Goal: Task Accomplishment & Management: Manage account settings

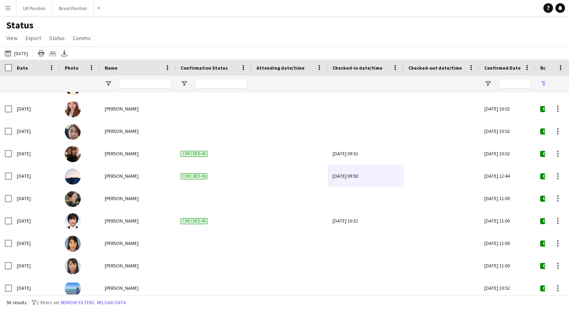
scroll to position [577, 0]
click at [72, 7] on button "Brasil Pavilion Close" at bounding box center [73, 8] width 42 height 16
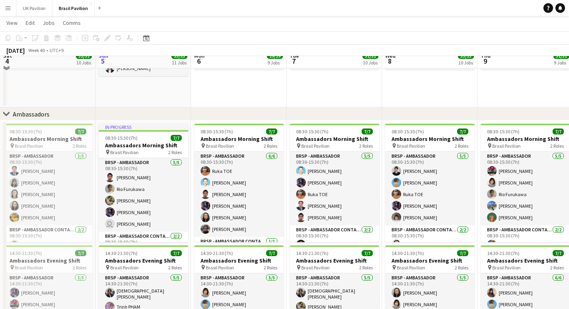
scroll to position [877, 0]
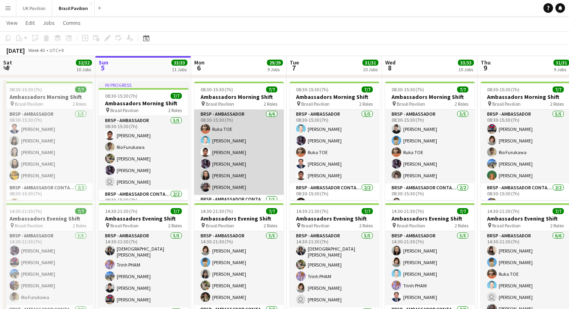
click at [230, 142] on app-card-role "BRSP - Ambassador [DATE] 08:30-15:30 (7h) Ruka TOE [PERSON_NAME] [PERSON_NAME] …" at bounding box center [239, 152] width 90 height 85
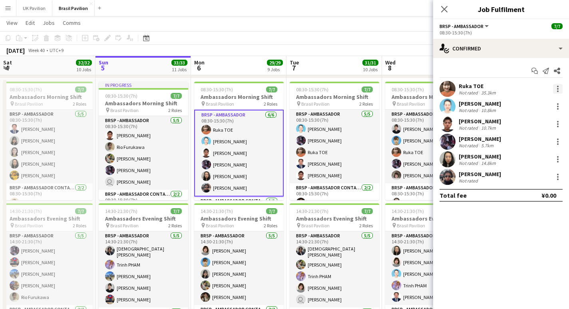
click at [560, 90] on div at bounding box center [558, 89] width 10 height 10
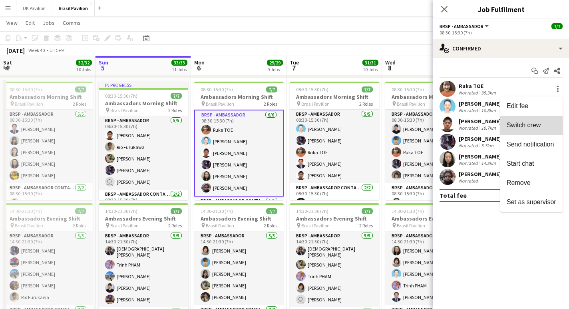
click at [516, 130] on button "Switch crew" at bounding box center [532, 125] width 62 height 19
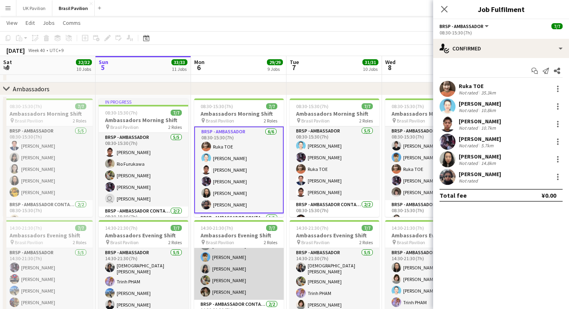
scroll to position [879, 0]
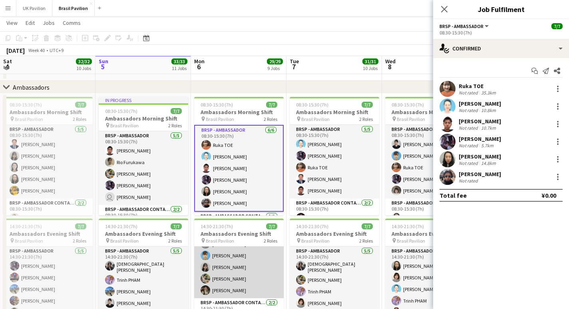
click at [246, 284] on app-card-role "BRSP - Ambassador [DATE] 14:30-21:30 (7h) [PERSON_NAME] [PERSON_NAME] [PERSON_N…" at bounding box center [239, 261] width 90 height 74
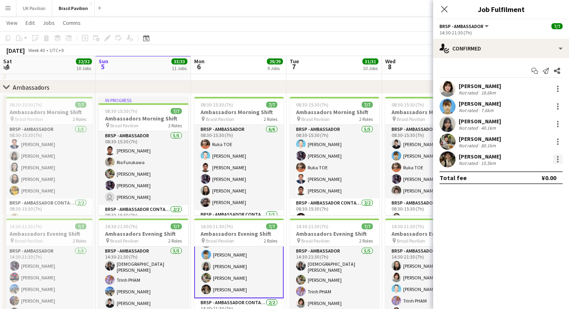
click at [559, 162] on div at bounding box center [558, 159] width 10 height 10
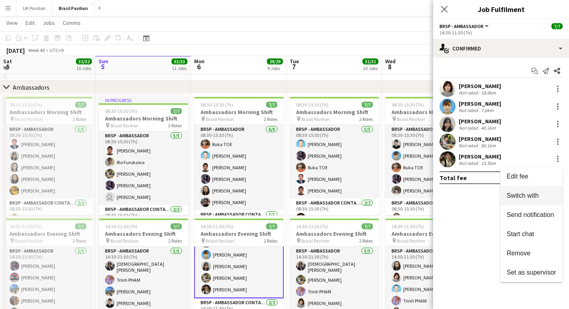
click at [517, 199] on span "Switch with" at bounding box center [523, 195] width 32 height 7
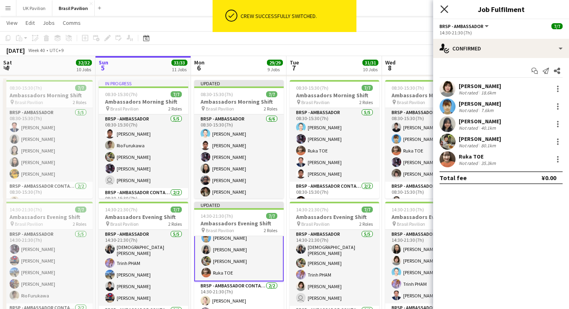
click at [444, 10] on icon at bounding box center [445, 9] width 8 height 8
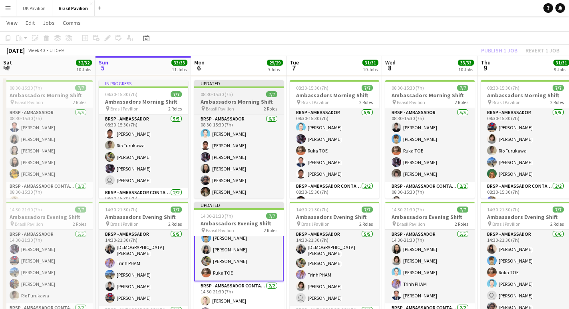
click at [233, 112] on span "Brasil Pavilion" at bounding box center [220, 109] width 28 height 6
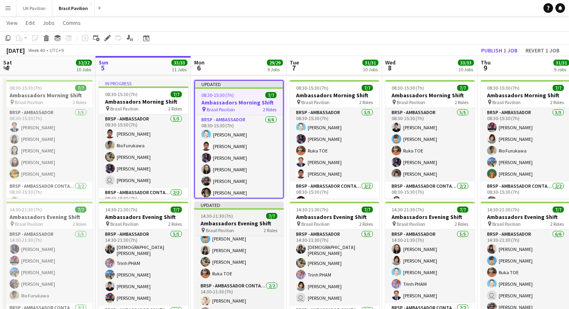
click at [226, 227] on h3 "Ambassadors Evening Shift" at bounding box center [239, 223] width 90 height 7
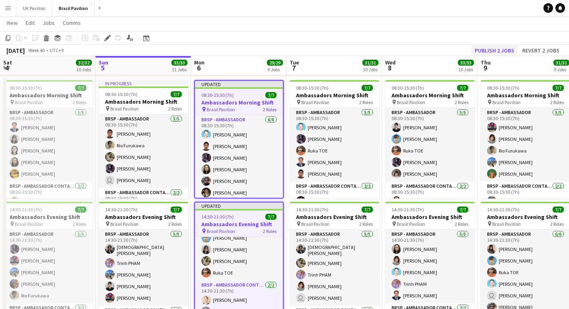
click at [486, 51] on button "Publish 2 jobs" at bounding box center [495, 50] width 46 height 10
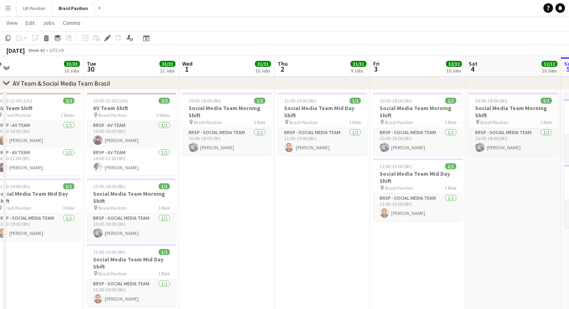
scroll to position [483, 0]
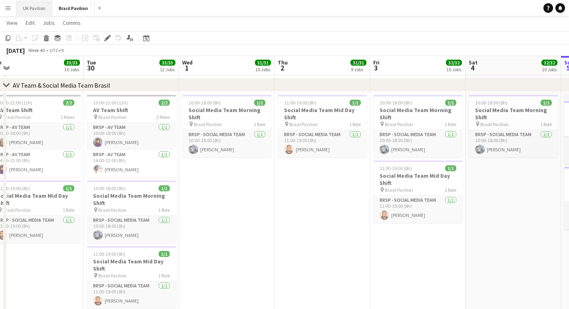
click at [31, 9] on button "UK Pavilion Close" at bounding box center [34, 8] width 36 height 16
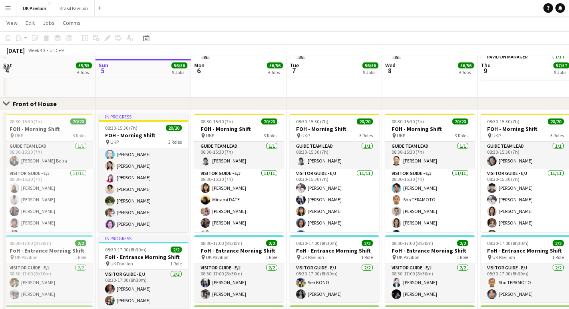
scroll to position [473, 0]
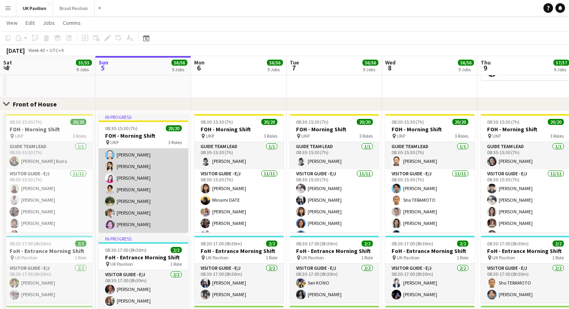
click at [142, 202] on app-card-role "Visitor Guide - J [DATE] 08:30-15:30 (7h) [PERSON_NAME] [PERSON_NAME] [PERSON_N…" at bounding box center [144, 178] width 90 height 108
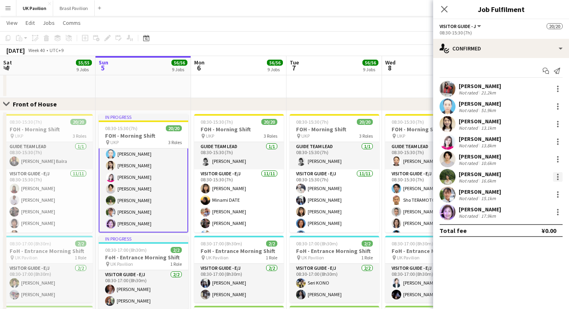
click at [557, 178] on div at bounding box center [558, 177] width 2 height 2
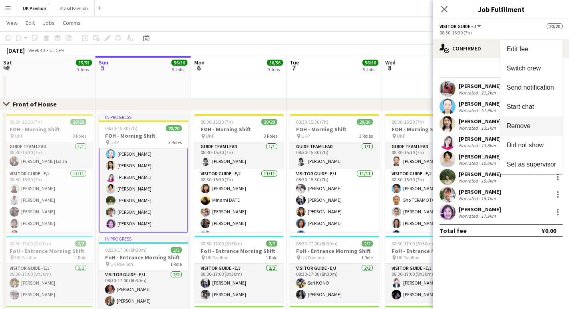
click at [524, 126] on span "Remove" at bounding box center [519, 125] width 24 height 7
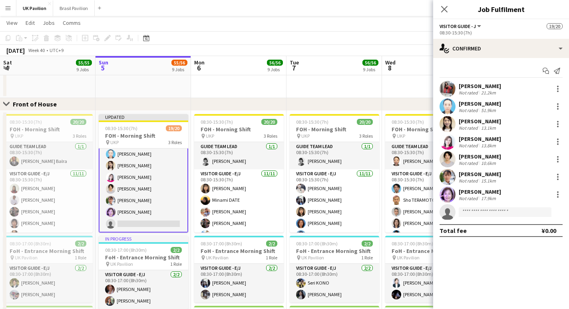
click at [133, 228] on app-card-role "Visitor Guide - J [DATE] 08:30-15:30 (7h) [PERSON_NAME] [PERSON_NAME] [PERSON_N…" at bounding box center [144, 177] width 90 height 110
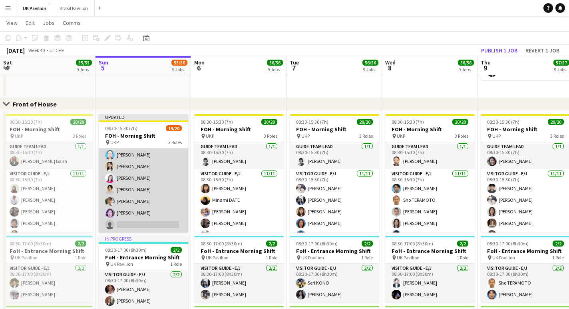
click at [136, 228] on app-card-role "Visitor Guide - J [DATE] 08:30-15:30 (7h) [PERSON_NAME] [PERSON_NAME] [PERSON_N…" at bounding box center [144, 178] width 90 height 108
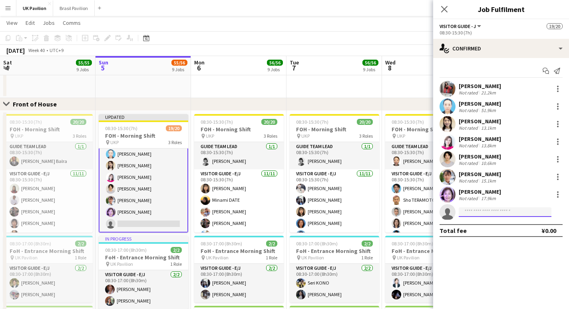
click at [470, 212] on input at bounding box center [505, 212] width 93 height 10
type input "*****"
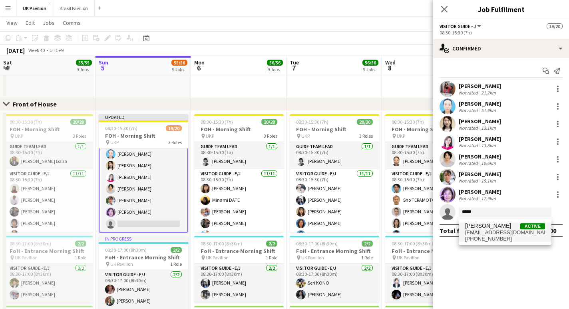
click at [490, 238] on span "[PHONE_NUMBER]" at bounding box center [505, 239] width 80 height 6
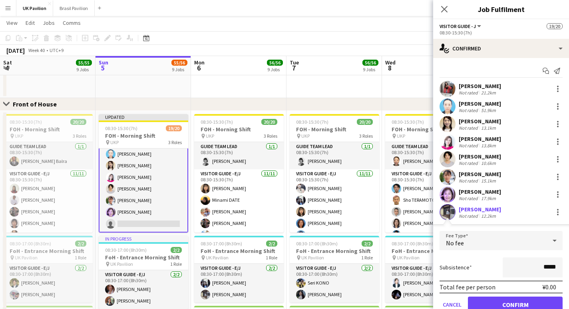
click at [513, 306] on button "Confirm" at bounding box center [515, 304] width 95 height 16
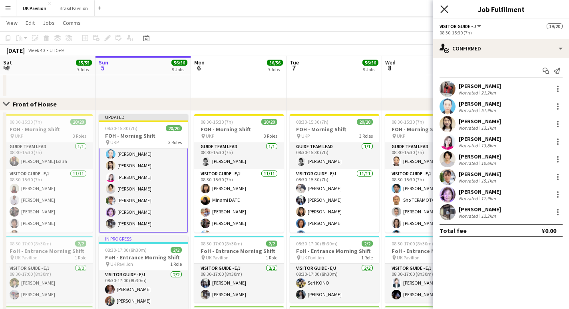
click at [443, 9] on icon "Close pop-in" at bounding box center [445, 9] width 8 height 8
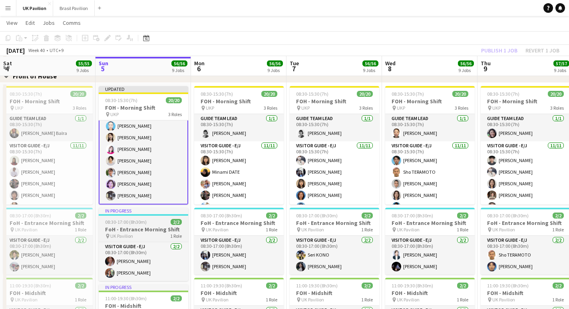
scroll to position [504, 0]
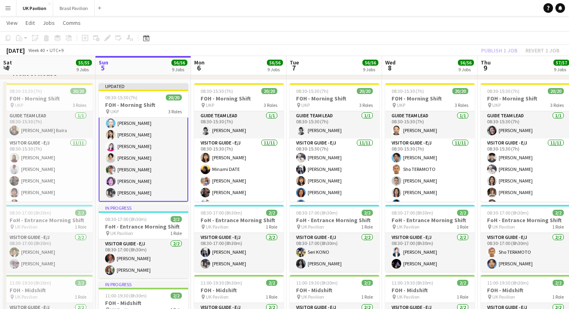
click at [9, 10] on app-icon "Menu" at bounding box center [8, 8] width 6 height 6
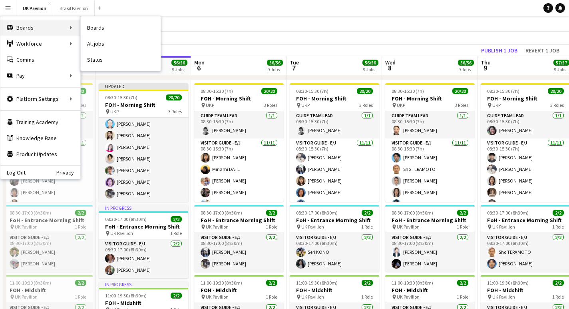
click at [27, 23] on div "Boards Boards" at bounding box center [40, 28] width 80 height 16
click at [90, 62] on link "Status" at bounding box center [121, 60] width 80 height 16
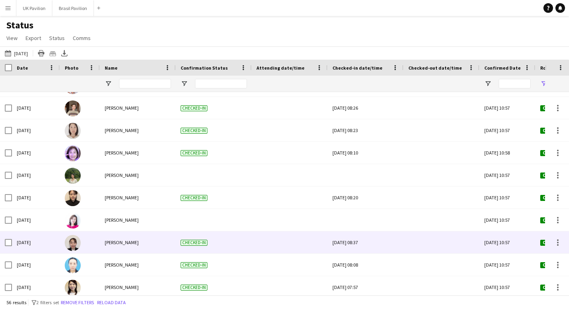
scroll to position [130, 0]
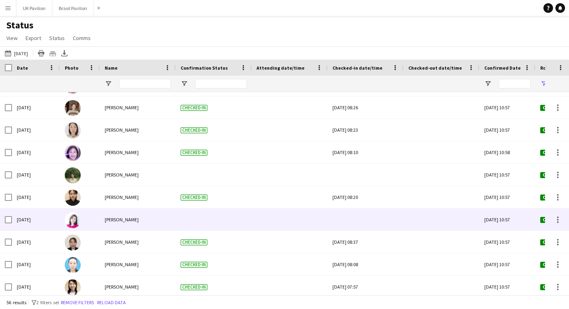
click at [376, 223] on div at bounding box center [366, 219] width 66 height 22
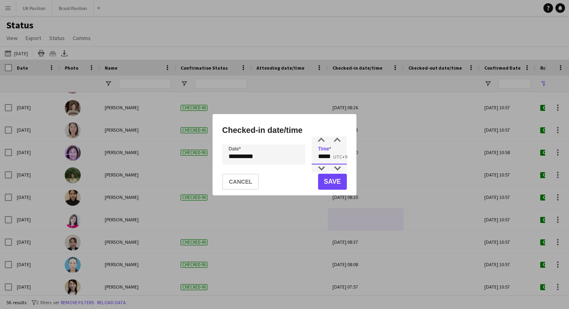
drag, startPoint x: 336, startPoint y: 157, endPoint x: 318, endPoint y: 157, distance: 18.0
click at [318, 157] on input "*****" at bounding box center [329, 154] width 35 height 20
type input "*****"
click at [325, 181] on button "Save" at bounding box center [332, 182] width 29 height 16
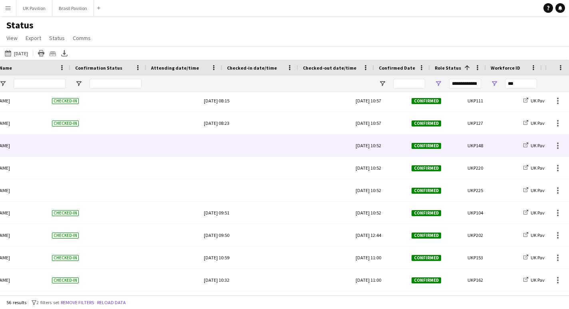
scroll to position [0, 0]
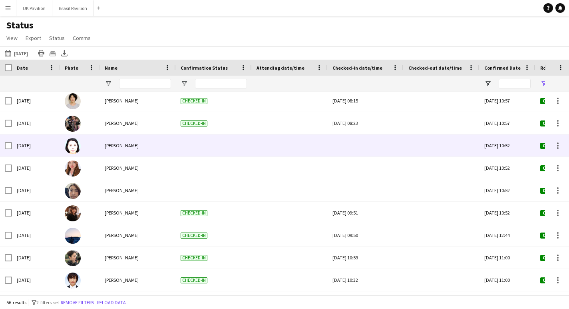
click at [363, 152] on div at bounding box center [366, 145] width 66 height 22
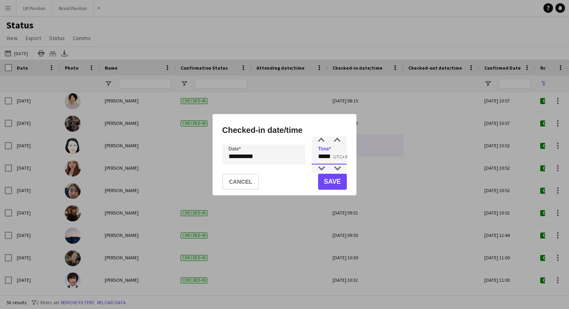
drag, startPoint x: 339, startPoint y: 157, endPoint x: 295, endPoint y: 163, distance: 44.3
click at [295, 163] on div "**********" at bounding box center [284, 154] width 125 height 20
type input "*****"
click at [327, 187] on button "Save" at bounding box center [332, 182] width 29 height 16
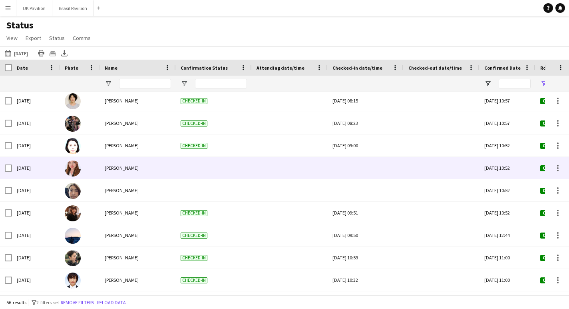
click at [365, 174] on div at bounding box center [366, 168] width 66 height 22
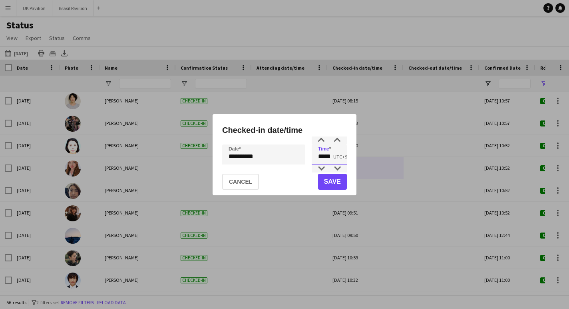
drag, startPoint x: 340, startPoint y: 158, endPoint x: 307, endPoint y: 161, distance: 33.3
click at [307, 161] on div "**********" at bounding box center [284, 154] width 125 height 20
type input "*****"
click at [333, 182] on button "Save" at bounding box center [332, 182] width 29 height 16
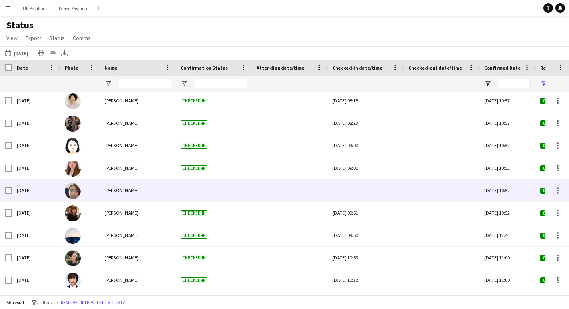
click at [370, 198] on div at bounding box center [366, 190] width 66 height 22
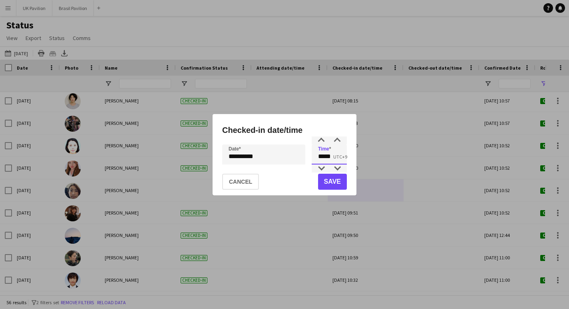
drag, startPoint x: 337, startPoint y: 158, endPoint x: 298, endPoint y: 160, distance: 38.8
click at [298, 160] on div "**********" at bounding box center [284, 154] width 125 height 20
type input "*****"
click at [327, 184] on button "Save" at bounding box center [332, 182] width 29 height 16
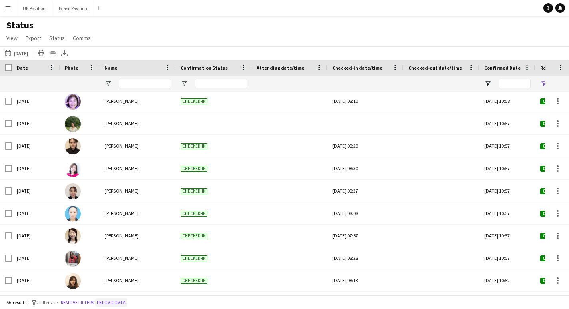
click at [128, 302] on button "Reload data" at bounding box center [112, 302] width 32 height 9
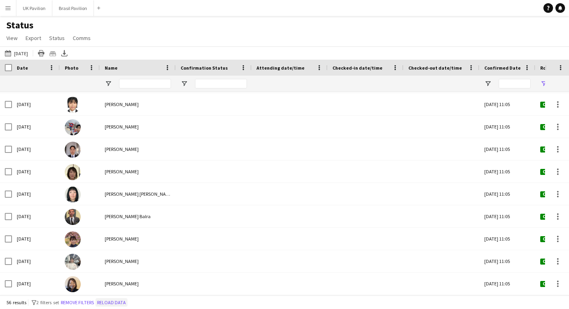
click at [128, 301] on button "Reload data" at bounding box center [112, 302] width 32 height 9
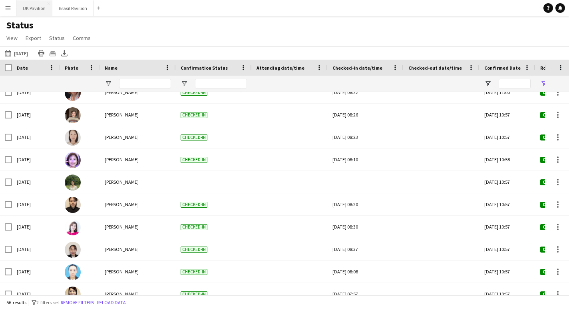
click at [44, 8] on button "UK Pavilion Close" at bounding box center [34, 8] width 36 height 16
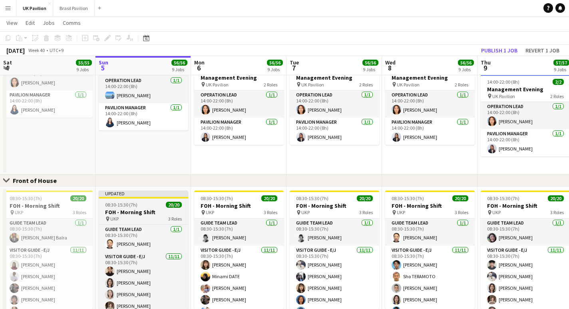
click at [138, 203] on app-job-card "Updated 08:30-15:30 (7h) 20/20 FOH - Morning Shift pin UKP 3 Roles Guide Team L…" at bounding box center [144, 249] width 90 height 118
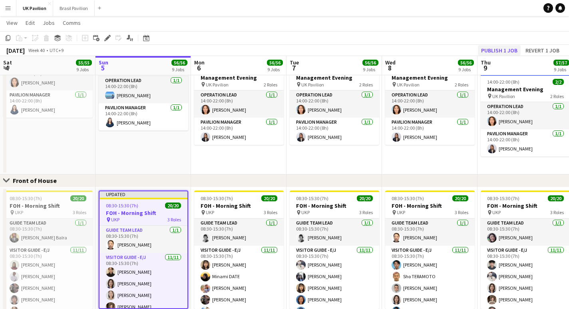
click at [496, 50] on button "Publish 1 job" at bounding box center [499, 50] width 43 height 10
click at [9, 10] on app-icon "Menu" at bounding box center [8, 8] width 6 height 6
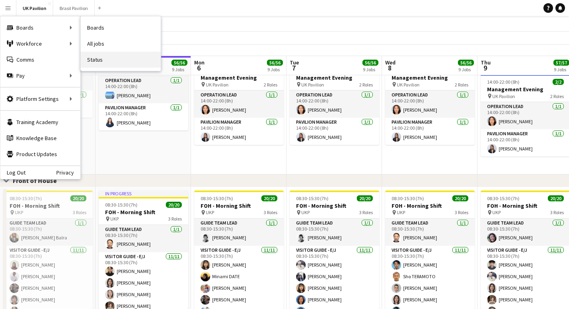
click at [100, 57] on link "Status" at bounding box center [121, 60] width 80 height 16
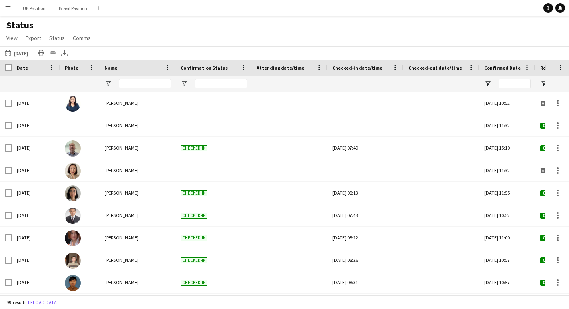
type input "**********"
type input "***"
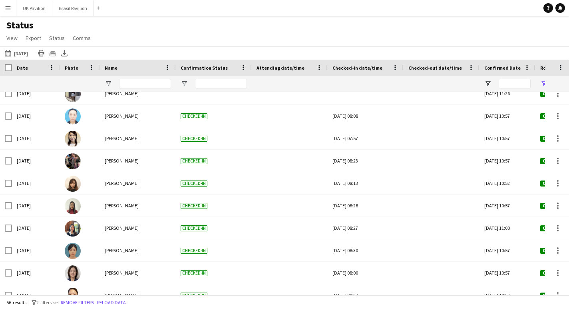
scroll to position [267, 0]
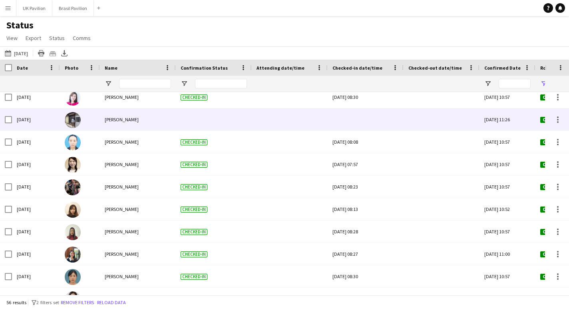
click at [375, 126] on div at bounding box center [366, 119] width 66 height 22
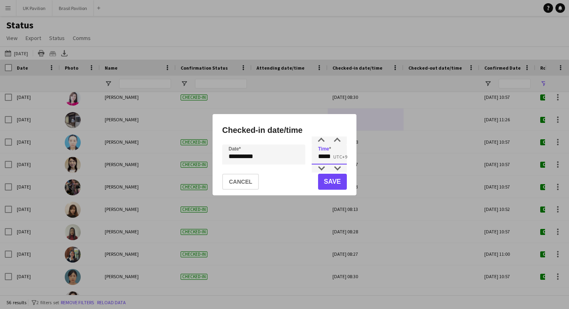
drag, startPoint x: 337, startPoint y: 157, endPoint x: 303, endPoint y: 157, distance: 34.4
click at [303, 157] on div "**********" at bounding box center [284, 154] width 125 height 20
type input "*****"
click at [331, 186] on button "Save" at bounding box center [332, 182] width 29 height 16
